Goal: Information Seeking & Learning: Learn about a topic

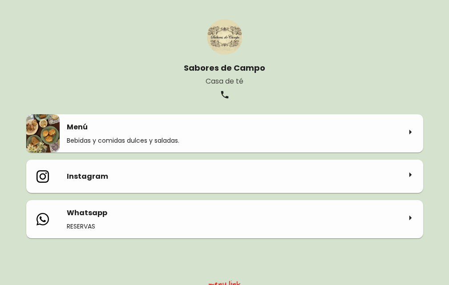
scroll to position [35, 0]
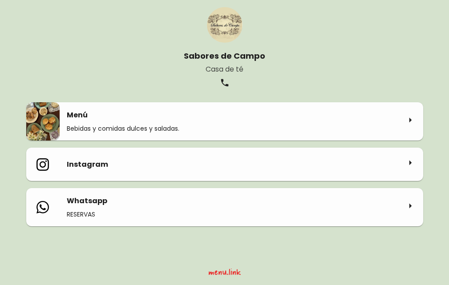
click at [143, 128] on p "Bebidas y comidas dulces y saladas." at bounding box center [234, 128] width 334 height 9
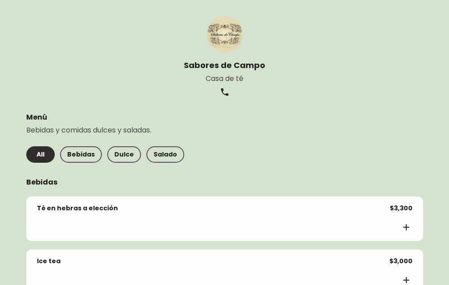
scroll to position [40, 0]
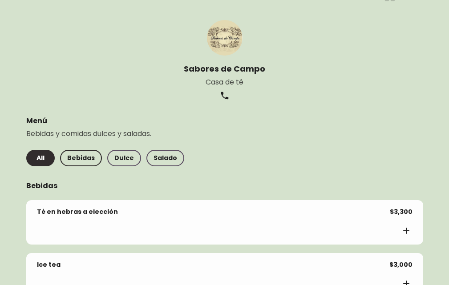
click at [93, 151] on button "Bebidas" at bounding box center [81, 158] width 42 height 16
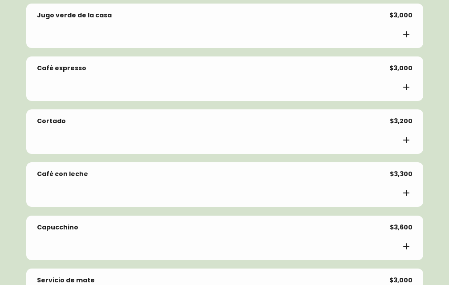
scroll to position [429, 0]
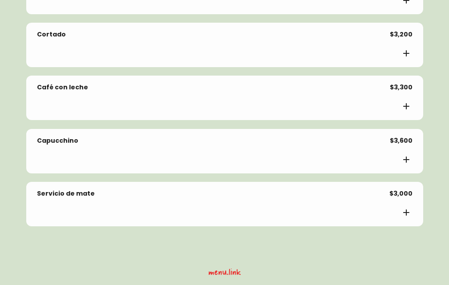
click at [403, 163] on icon "Añadir al carrito" at bounding box center [406, 160] width 11 height 11
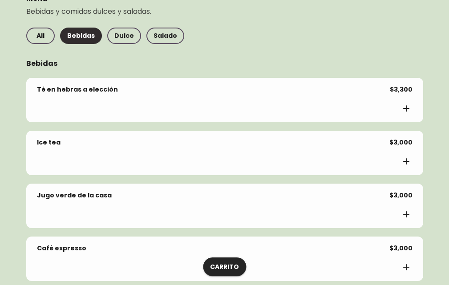
scroll to position [0, 0]
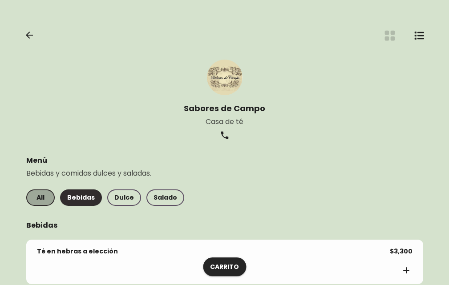
click at [45, 200] on span "All" at bounding box center [40, 197] width 14 height 11
click at [28, 35] on icon "button" at bounding box center [29, 35] width 7 height 7
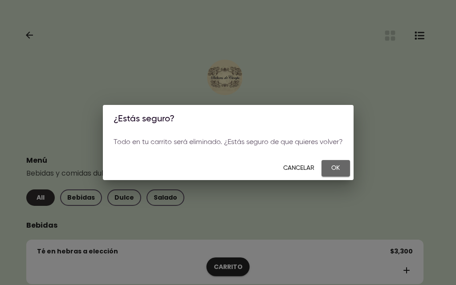
click at [332, 171] on span "Ok" at bounding box center [336, 168] width 14 height 11
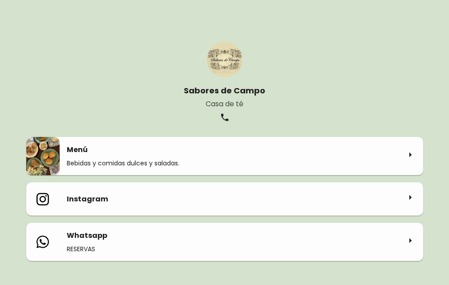
click at [143, 56] on div "Sabores de Campo Casa de té" at bounding box center [225, 82] width 419 height 109
click at [132, 73] on div "Sabores de Campo Casa de té" at bounding box center [225, 82] width 419 height 109
click at [133, 61] on div "Sabores de Campo Casa de té" at bounding box center [225, 82] width 419 height 109
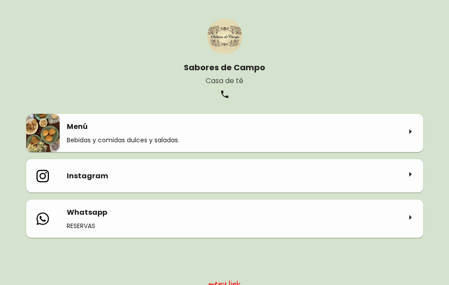
scroll to position [35, 0]
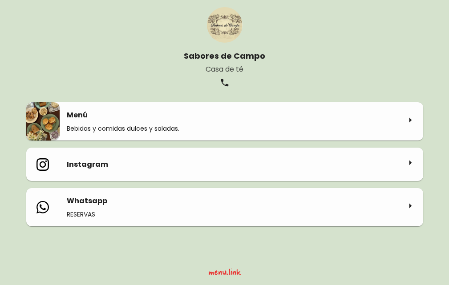
click at [230, 269] on div "Menu Link Logo" at bounding box center [225, 269] width 32 height 15
